Goal: Task Accomplishment & Management: Use online tool/utility

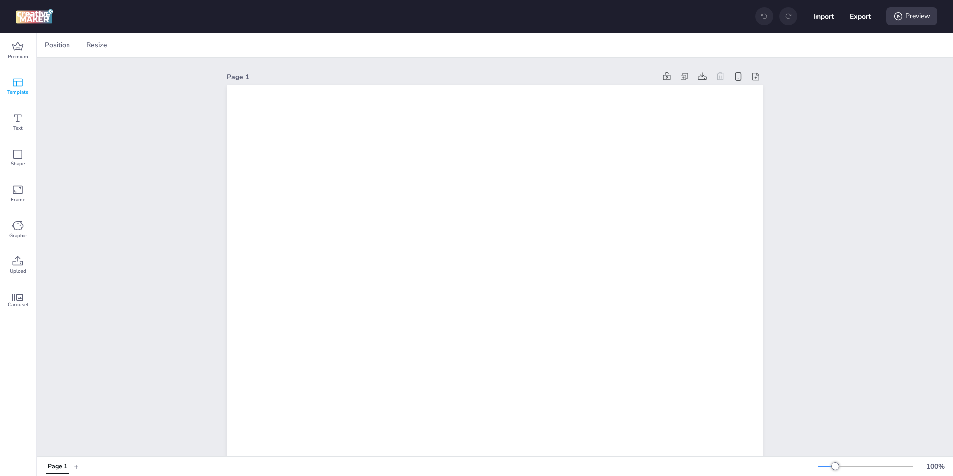
click at [27, 90] on span "Template" at bounding box center [17, 92] width 21 height 8
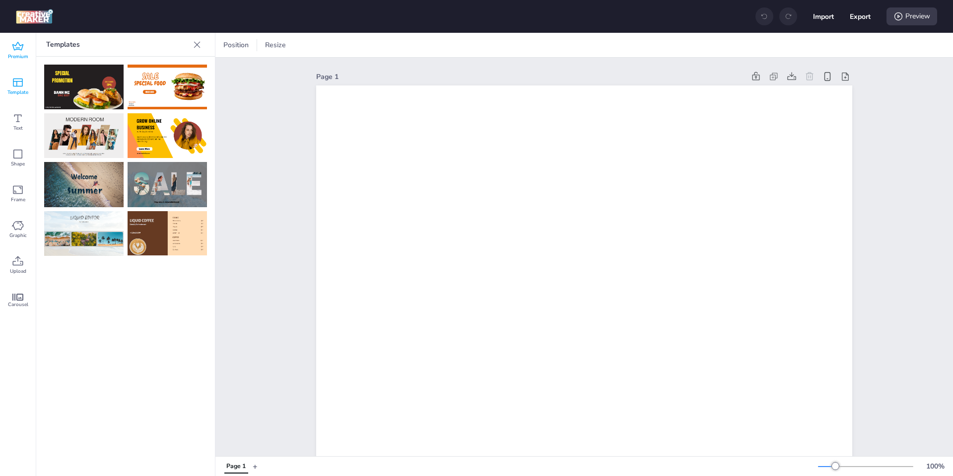
click at [26, 49] on div "Premium" at bounding box center [18, 51] width 36 height 36
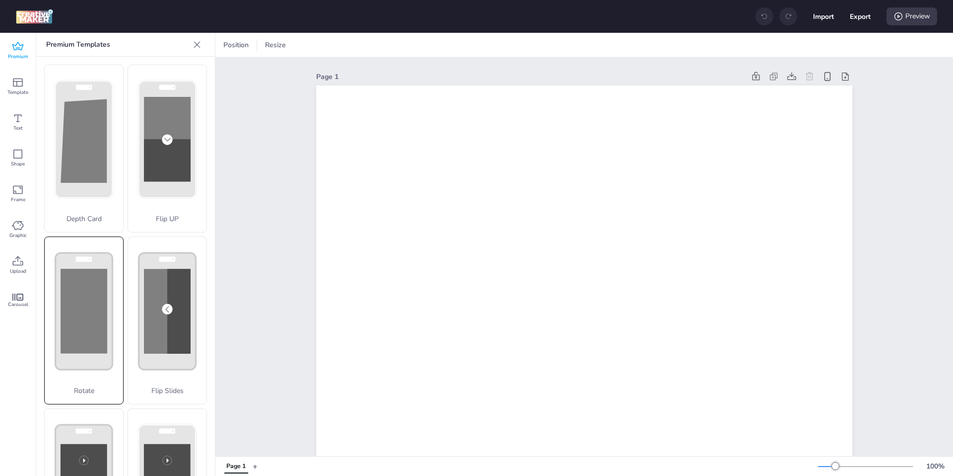
click at [98, 290] on rect at bounding box center [84, 311] width 47 height 84
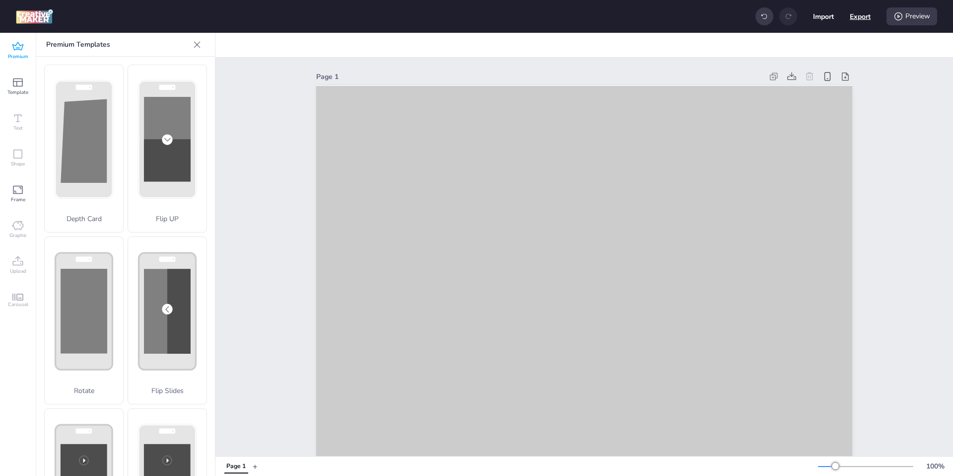
click at [860, 17] on button "Export" at bounding box center [860, 16] width 21 height 21
select select "html"
click at [817, 55] on span "HTML" at bounding box center [810, 57] width 70 height 9
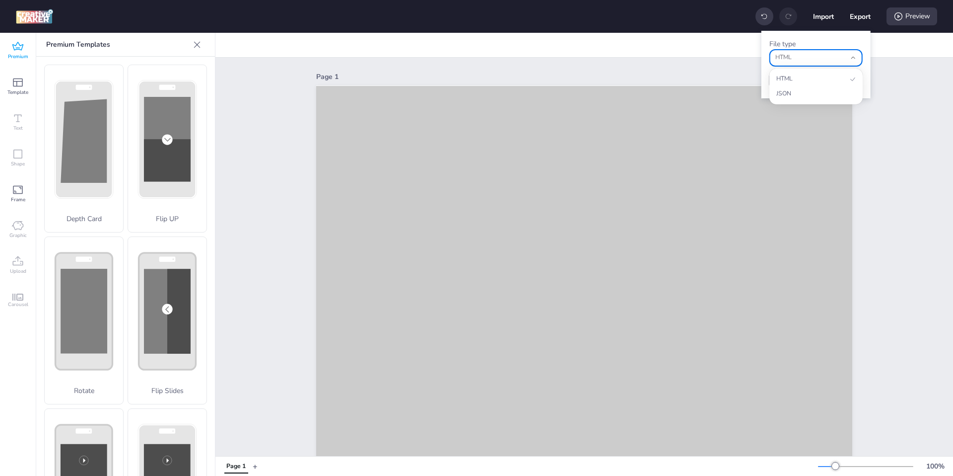
click at [817, 55] on span "HTML" at bounding box center [810, 57] width 70 height 9
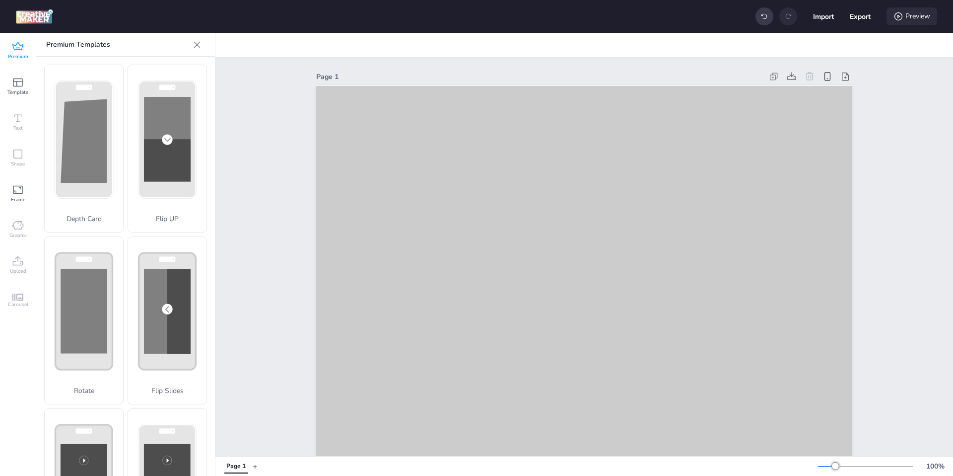
click at [905, 18] on div "Preview" at bounding box center [912, 16] width 51 height 18
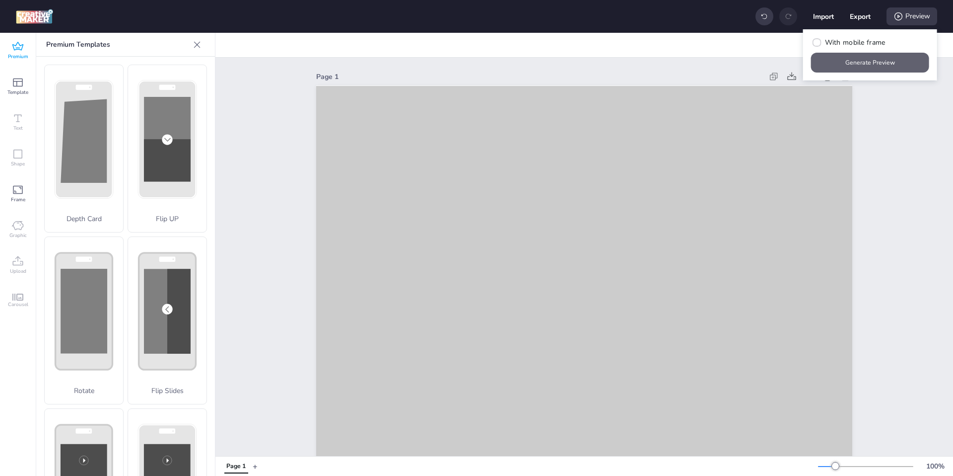
click at [826, 54] on button "Generate Preview" at bounding box center [870, 63] width 118 height 20
